Goal: Transaction & Acquisition: Download file/media

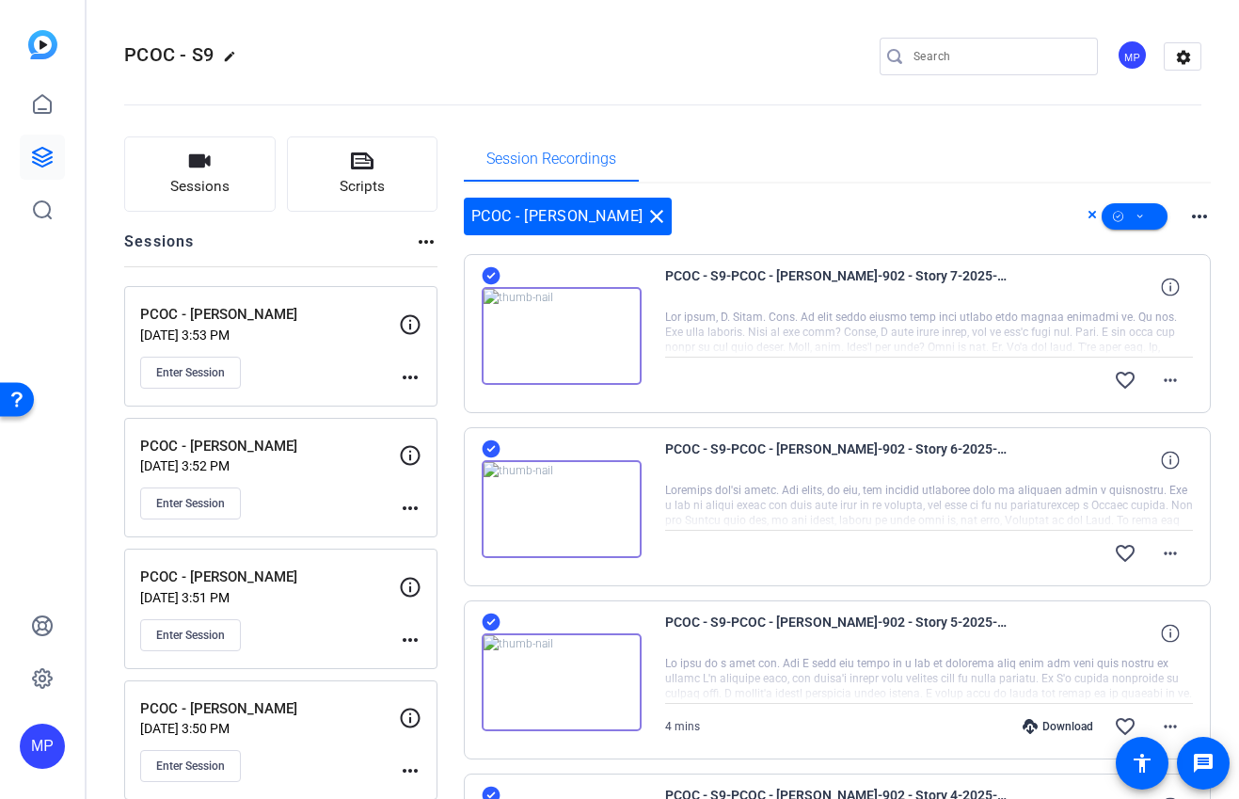
click at [951, 176] on div "Session Recordings" at bounding box center [838, 158] width 748 height 45
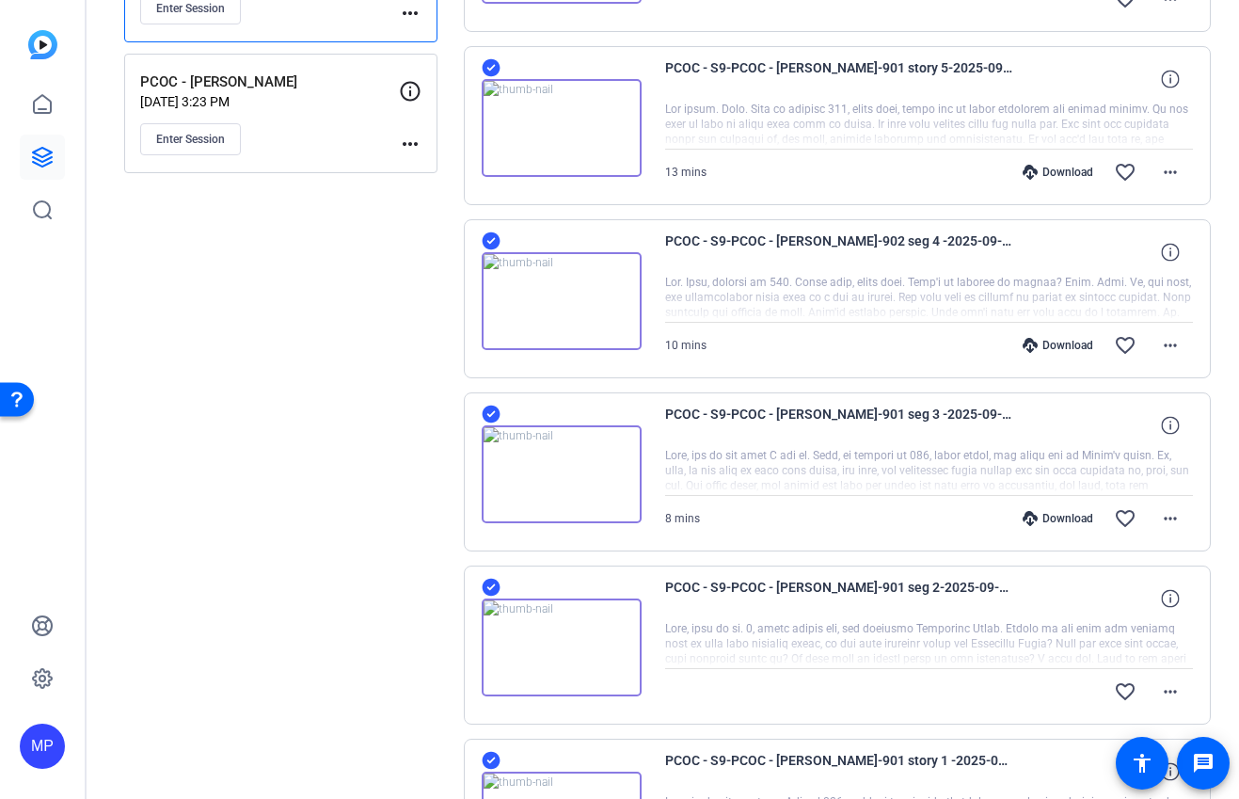
scroll to position [2294, 0]
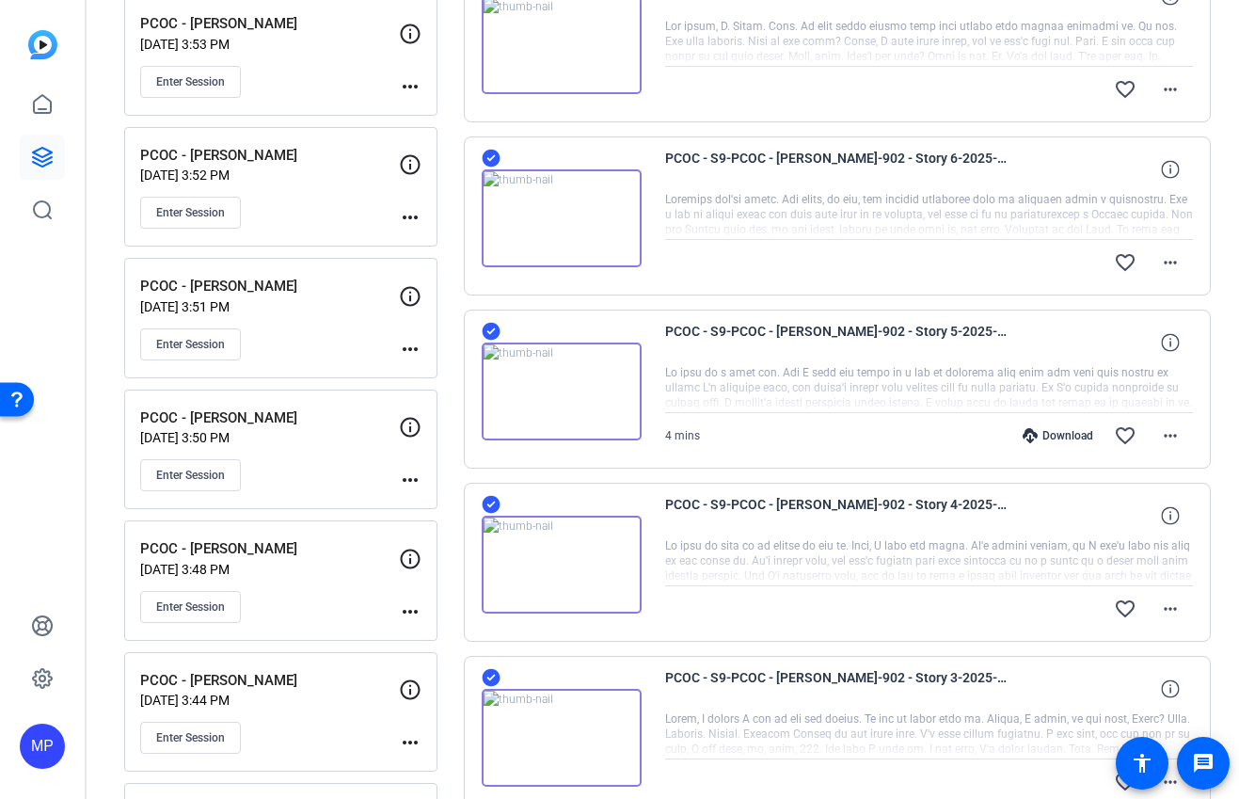
scroll to position [0, 0]
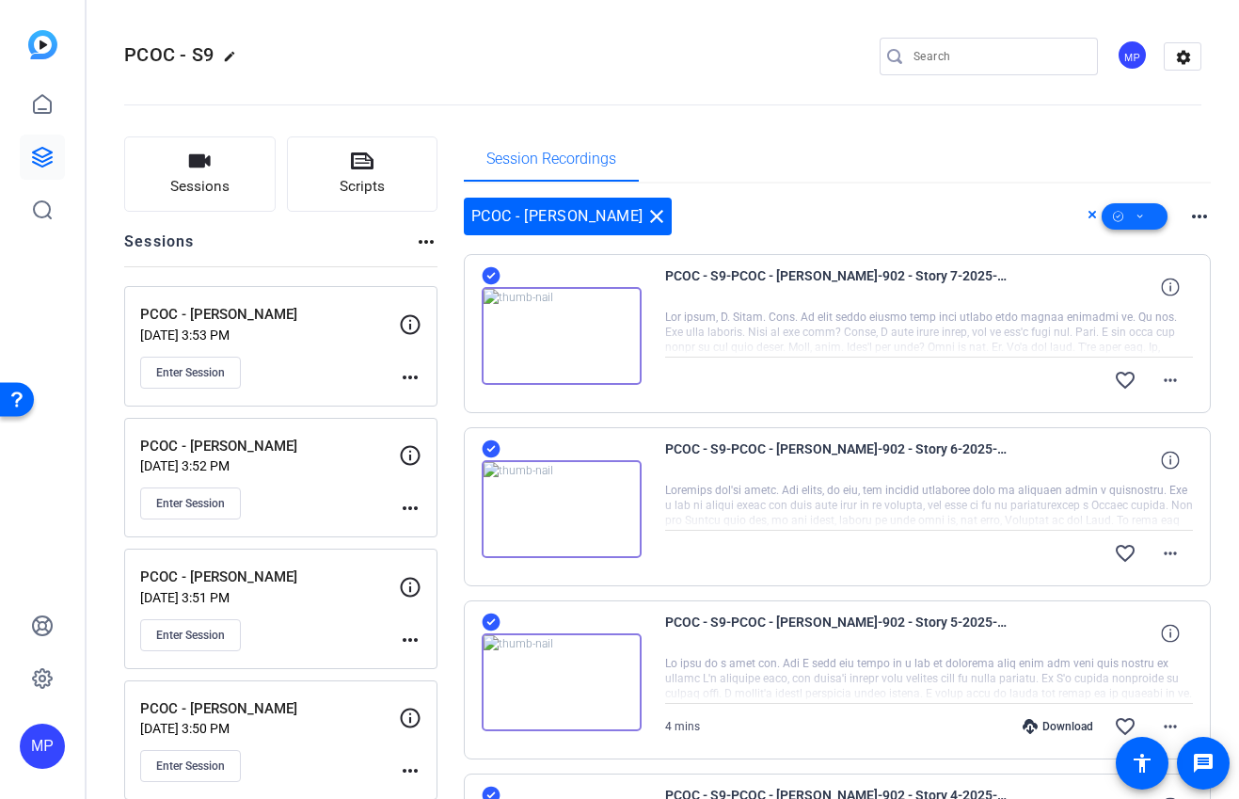
click at [1143, 220] on icon at bounding box center [1139, 217] width 9 height 24
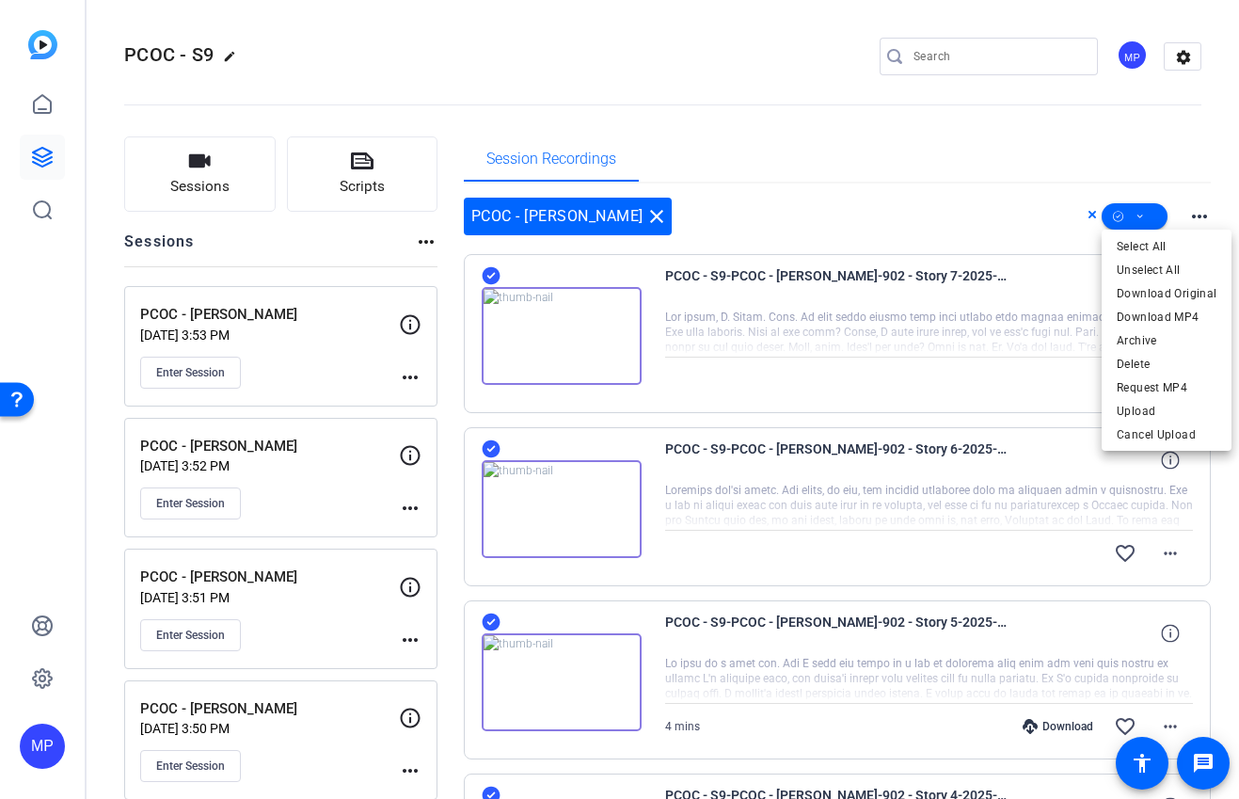
drag, startPoint x: 1179, startPoint y: 179, endPoint x: 1141, endPoint y: 192, distance: 40.7
click at [1179, 179] on div at bounding box center [619, 399] width 1239 height 799
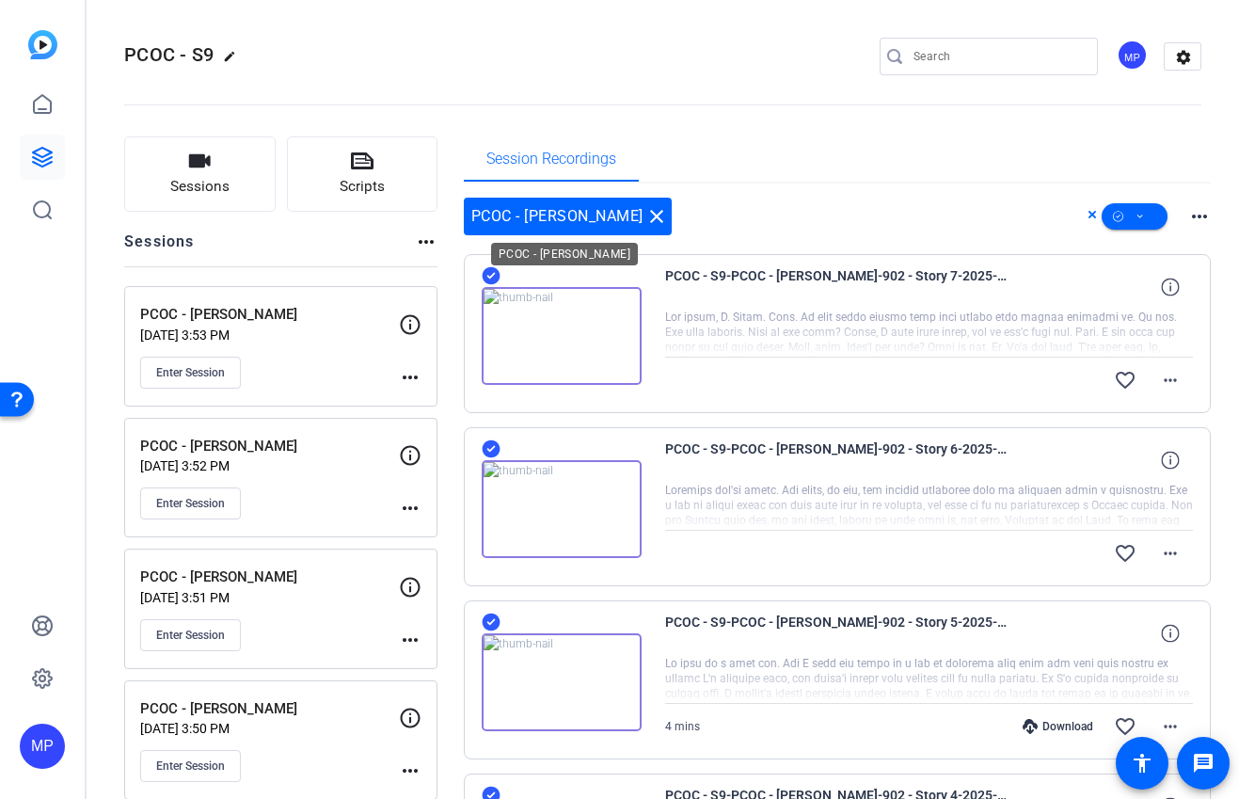
click at [645, 218] on mat-icon "close" at bounding box center [656, 216] width 23 height 23
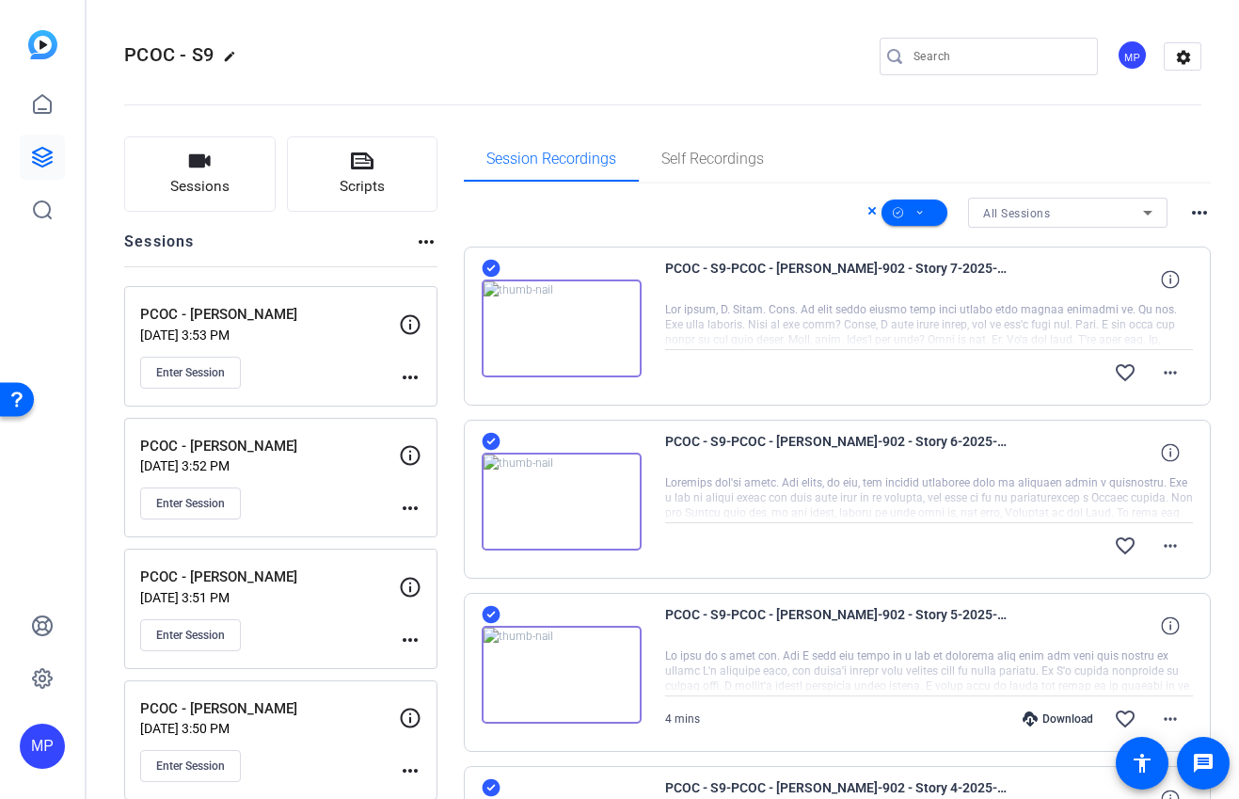
click at [1062, 214] on div "All Sessions" at bounding box center [1063, 213] width 160 height 24
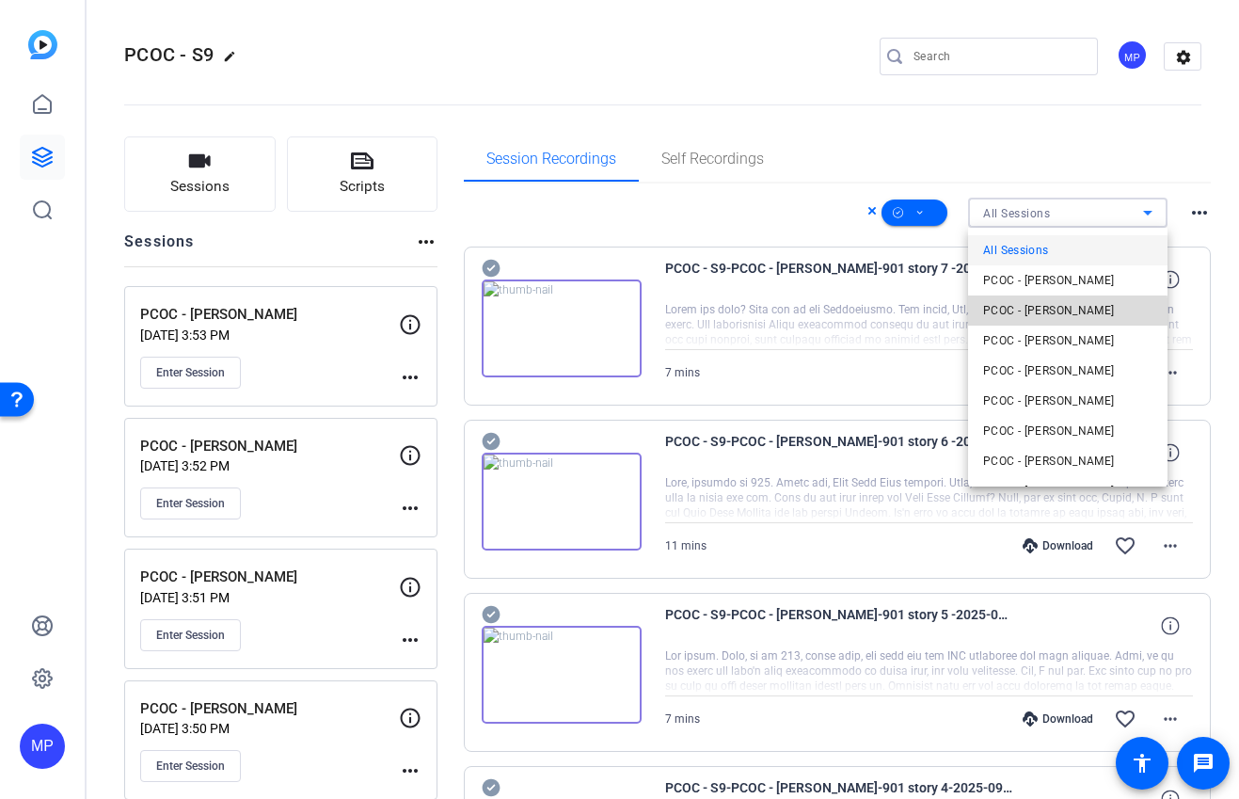
click at [1062, 311] on span "PCOC - [PERSON_NAME]" at bounding box center [1049, 310] width 132 height 23
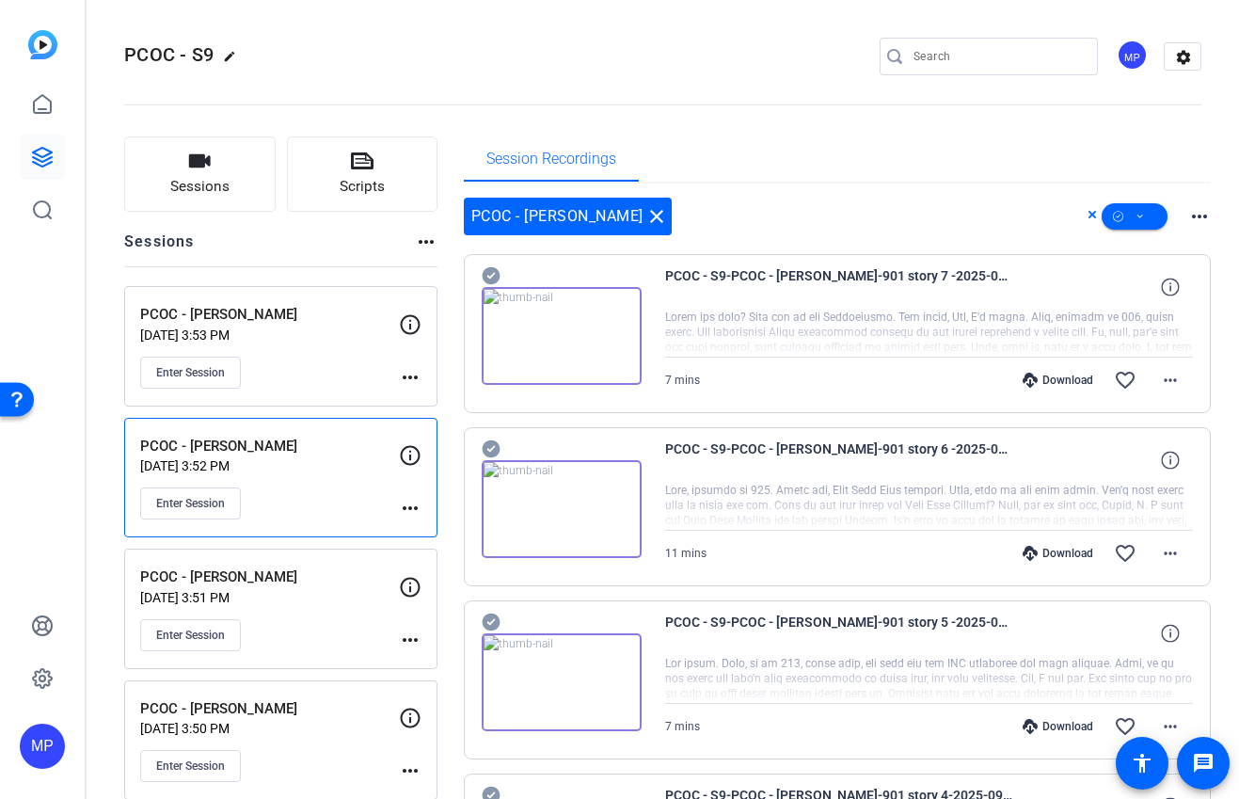
click at [932, 198] on div "PCOC - [PERSON_NAME] close more_horiz" at bounding box center [838, 217] width 748 height 38
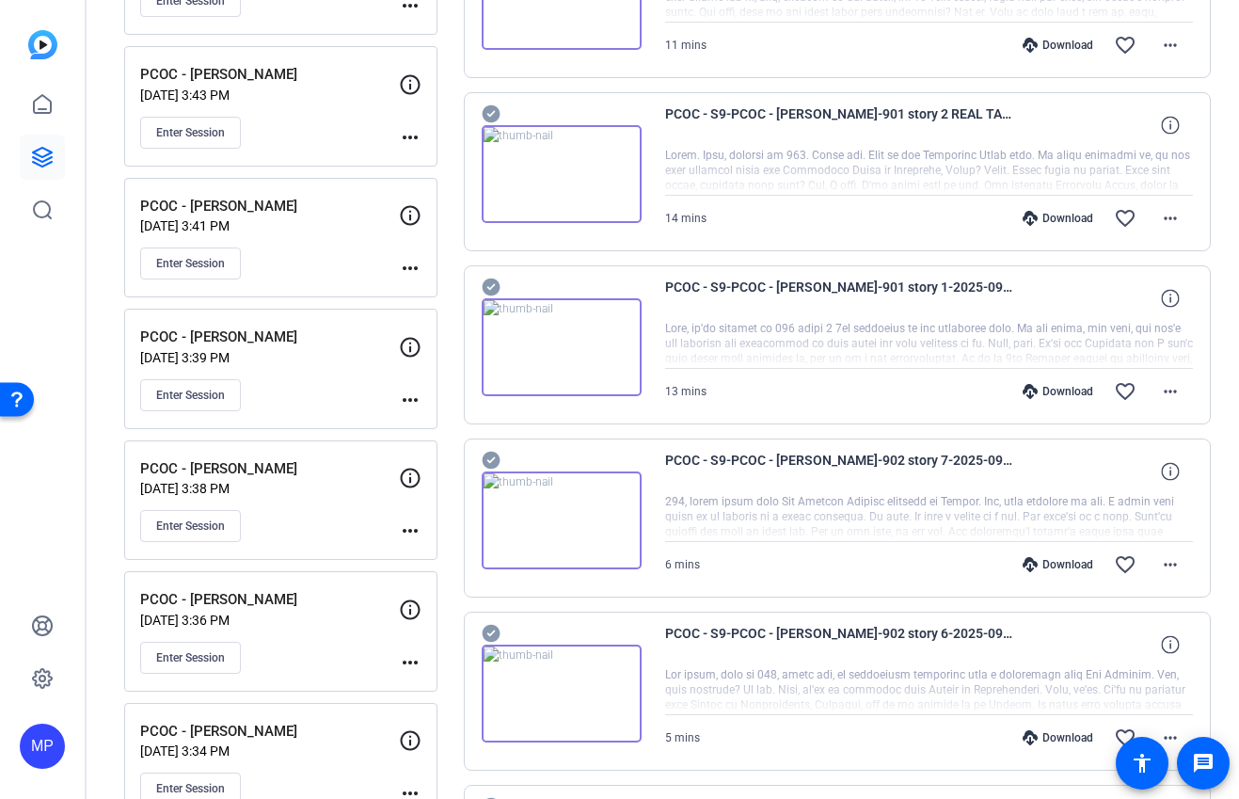
scroll to position [1337, 0]
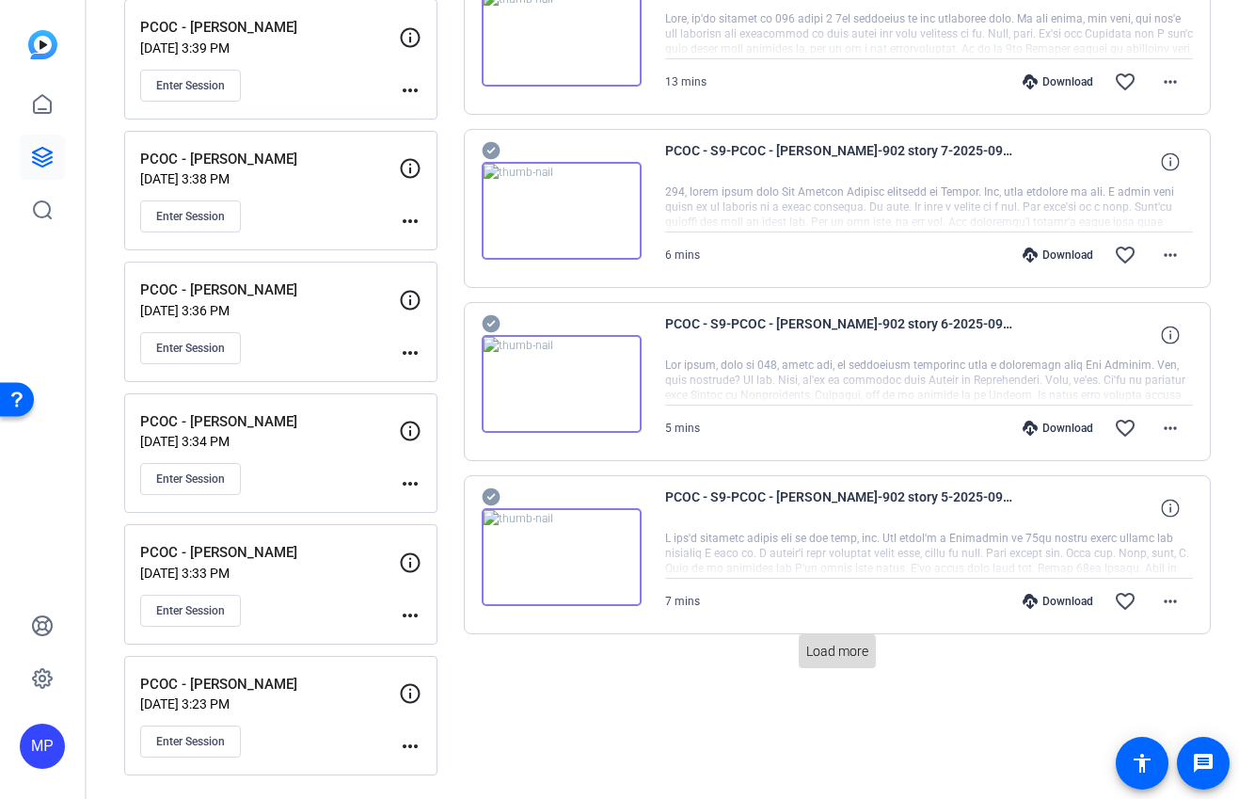
click at [845, 650] on span "Load more" at bounding box center [837, 651] width 62 height 20
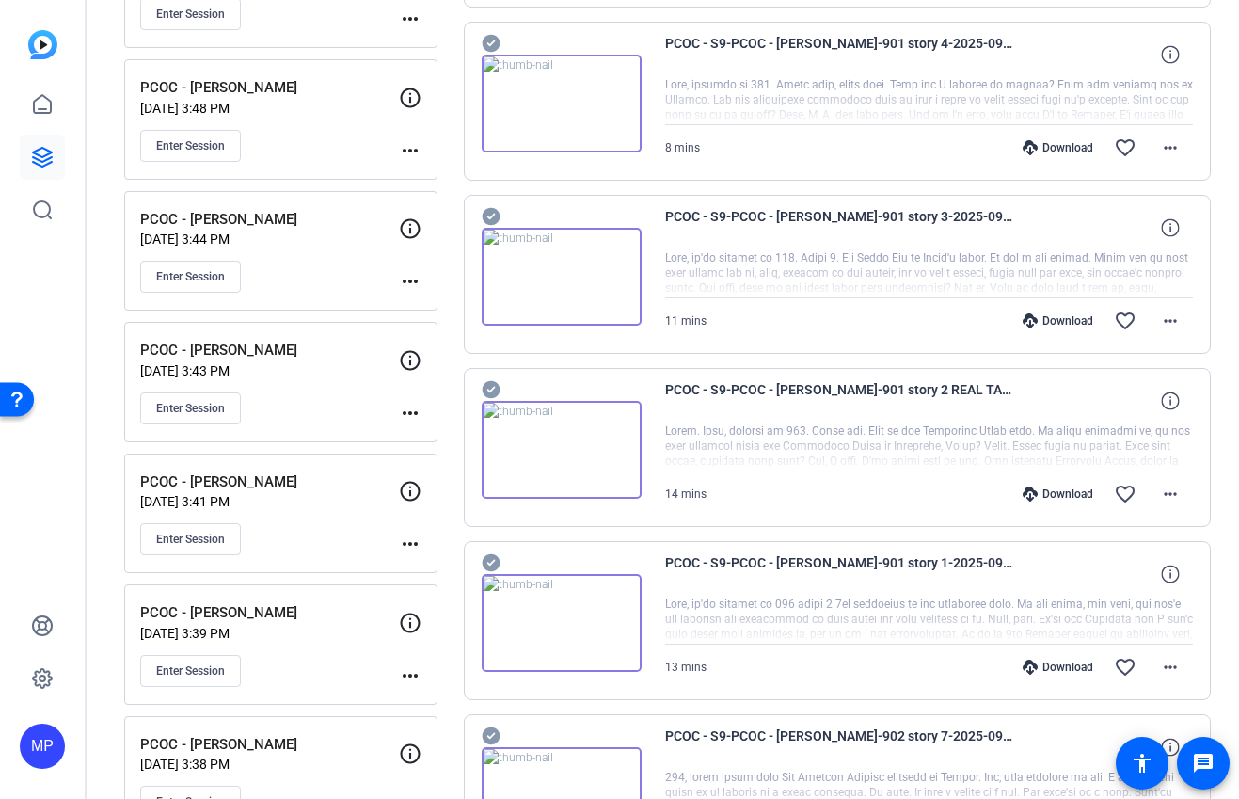
scroll to position [0, 0]
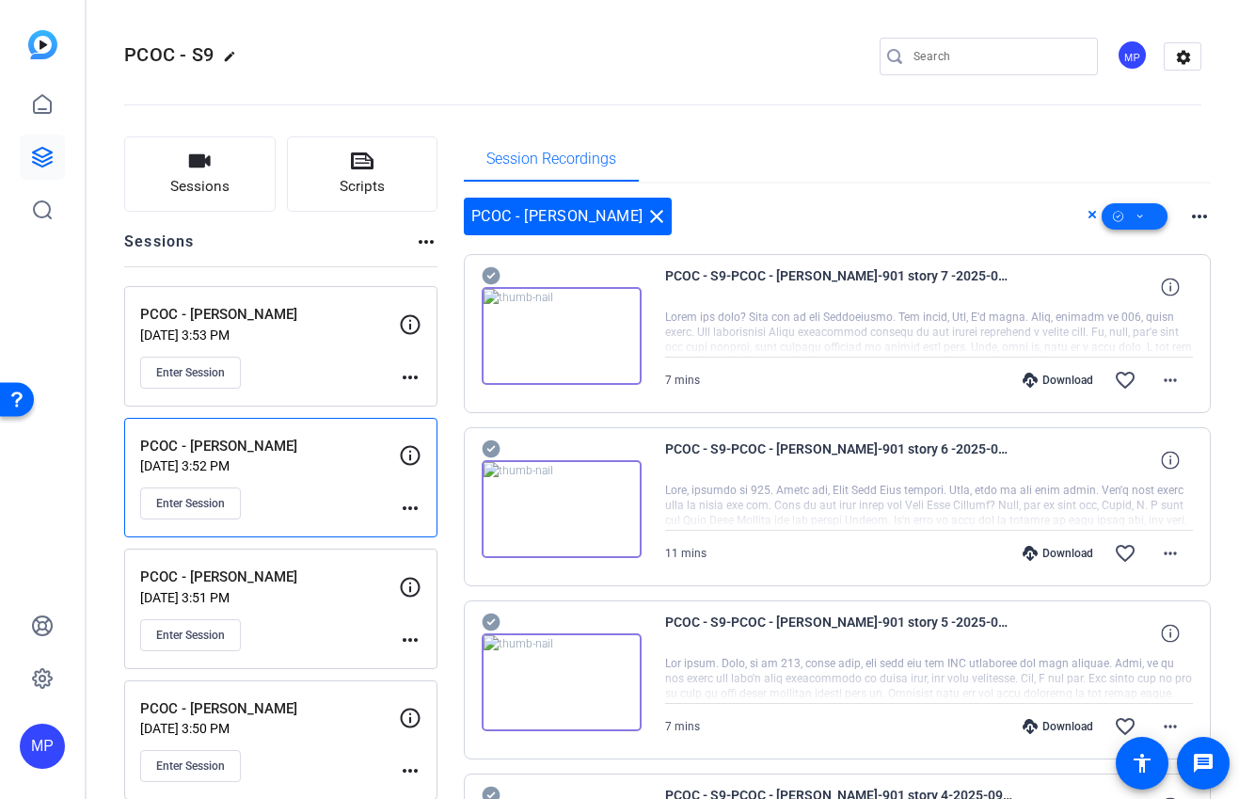
click at [1143, 217] on icon at bounding box center [1139, 217] width 9 height 24
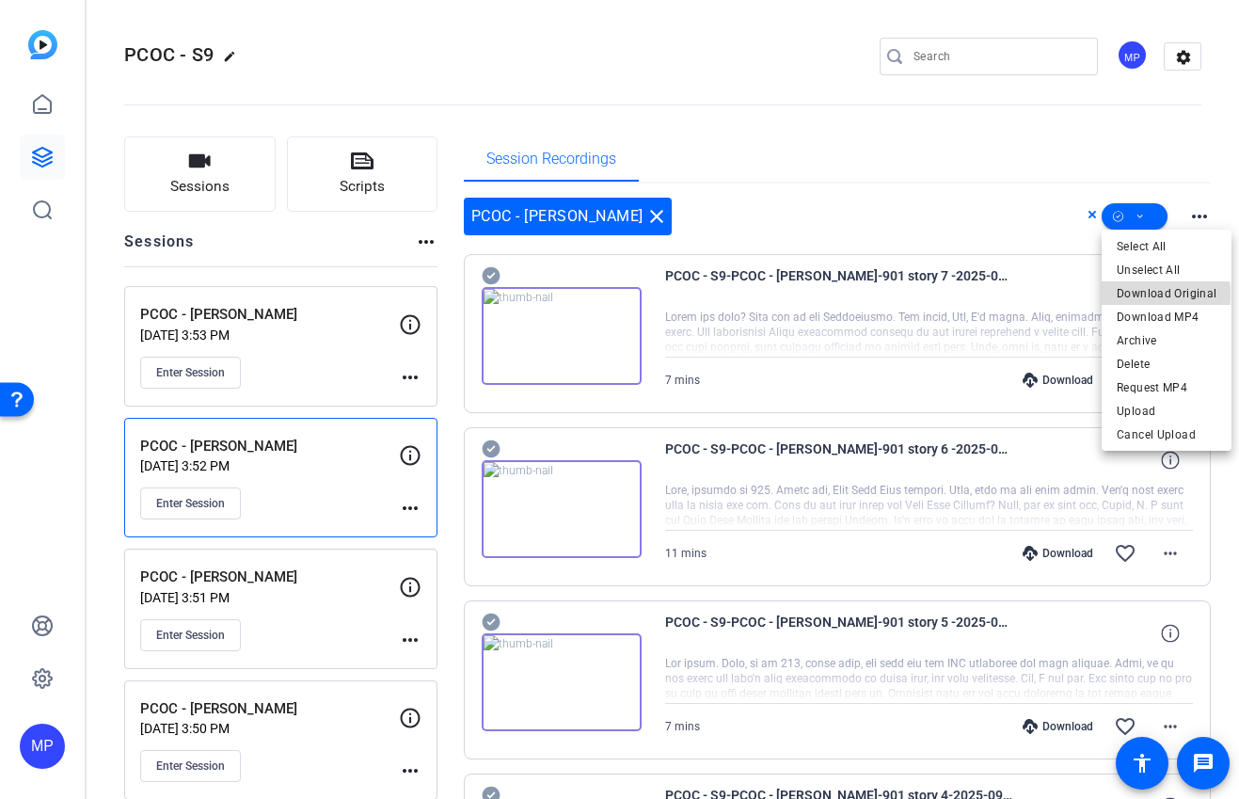
click at [1161, 294] on span "Download Original" at bounding box center [1166, 293] width 100 height 23
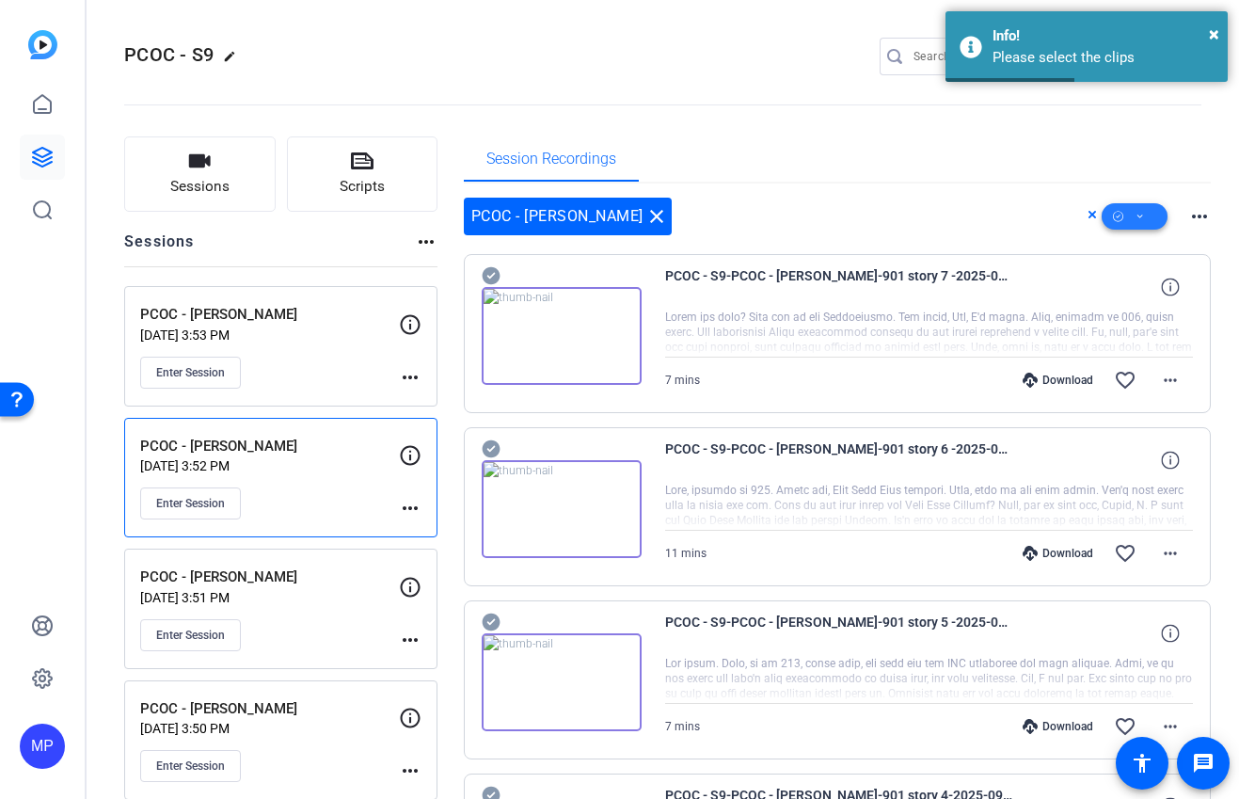
click at [1141, 215] on icon at bounding box center [1139, 217] width 9 height 24
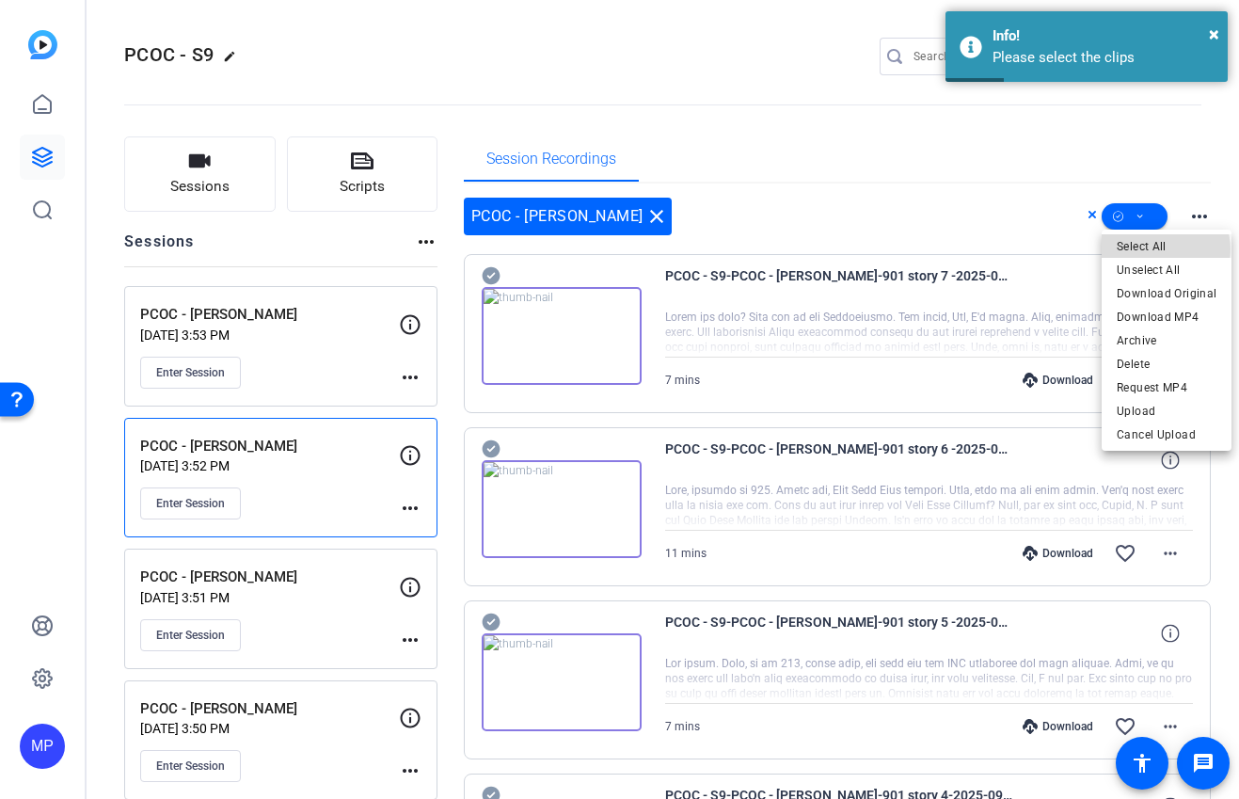
click at [1161, 249] on span "Select All" at bounding box center [1166, 246] width 100 height 23
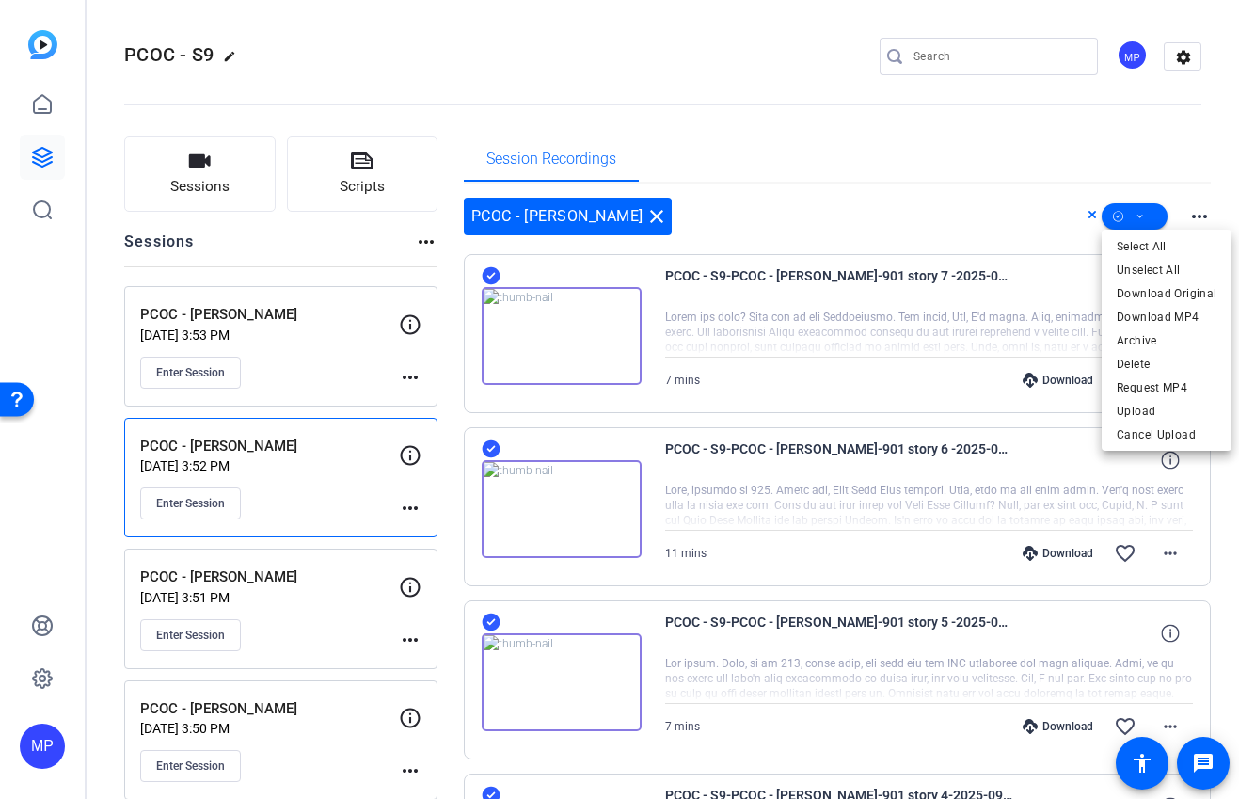
click at [938, 198] on div at bounding box center [619, 399] width 1239 height 799
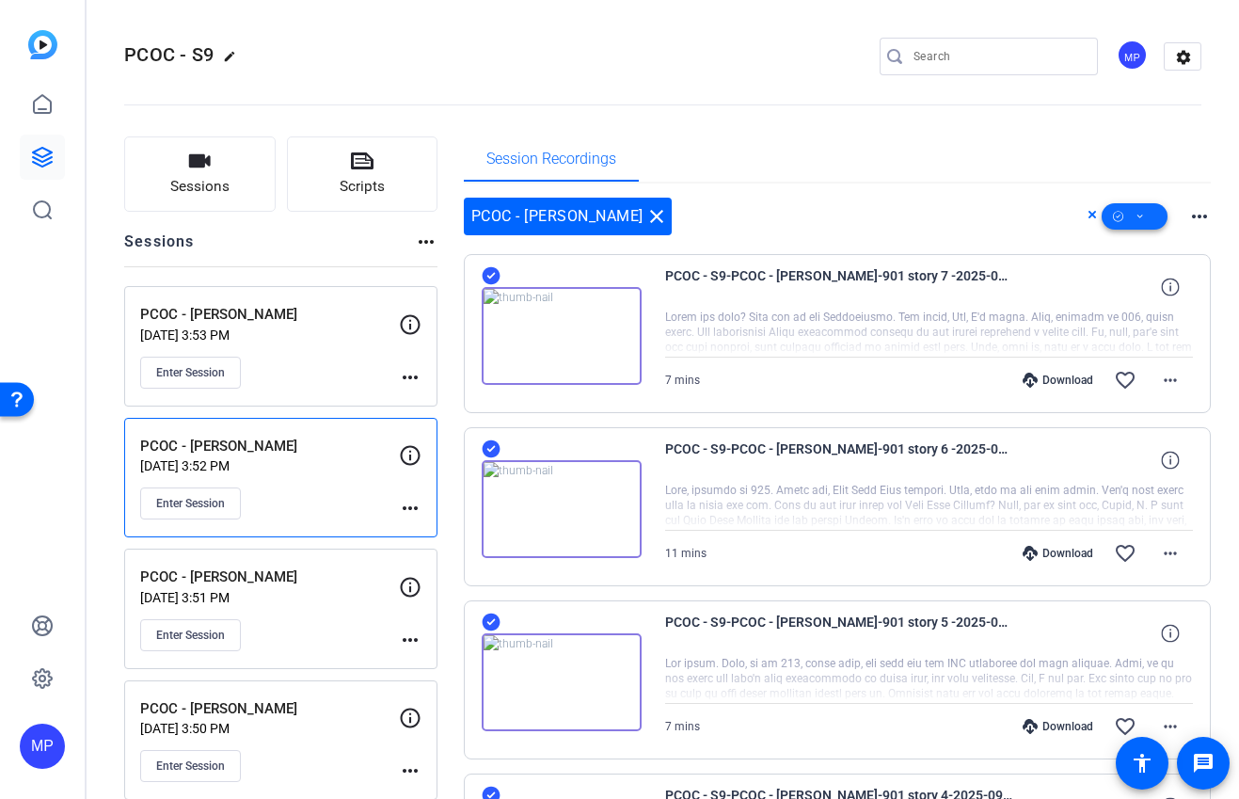
click at [1147, 221] on span at bounding box center [1134, 216] width 66 height 45
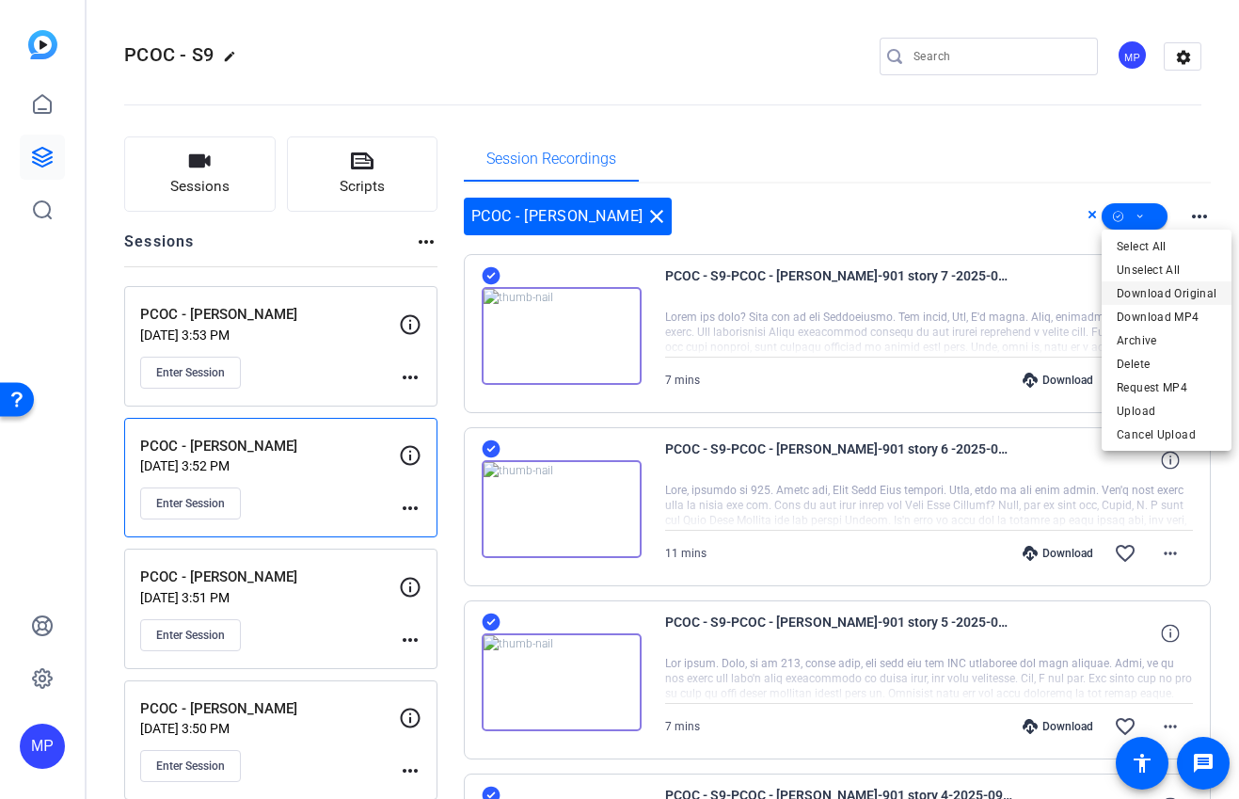
click at [1149, 291] on span "Download Original" at bounding box center [1166, 293] width 100 height 23
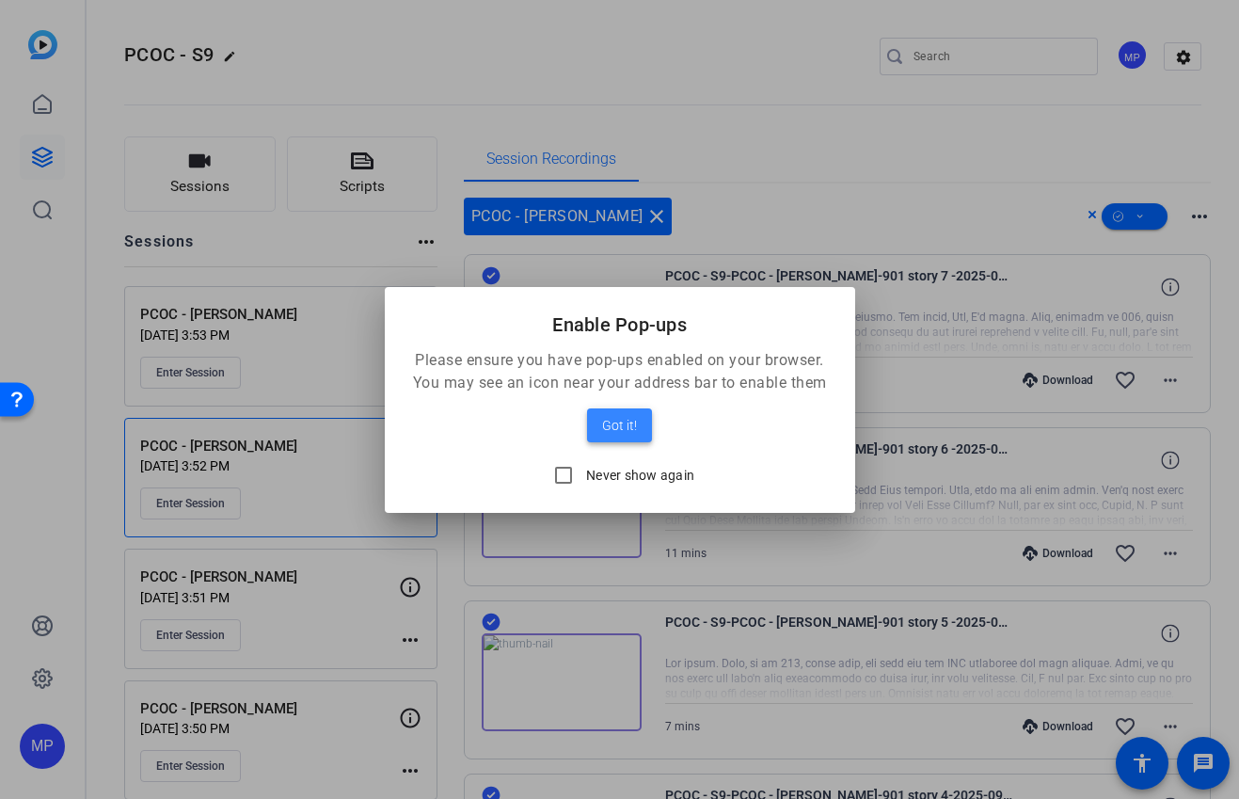
click at [609, 425] on span "Got it!" at bounding box center [619, 425] width 35 height 23
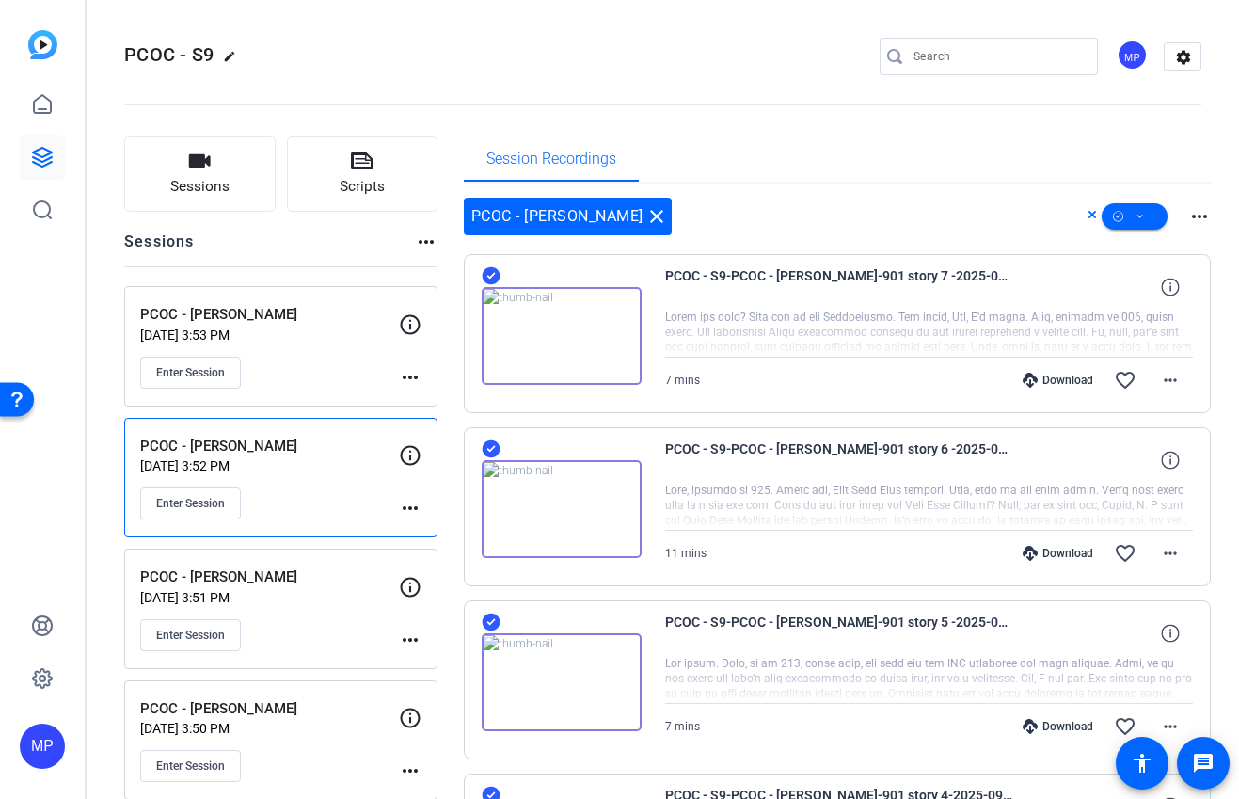
click at [936, 141] on div "Session Recordings" at bounding box center [838, 158] width 748 height 45
click at [963, 151] on div "Session Recordings" at bounding box center [838, 158] width 748 height 45
